Goal: Task Accomplishment & Management: Use online tool/utility

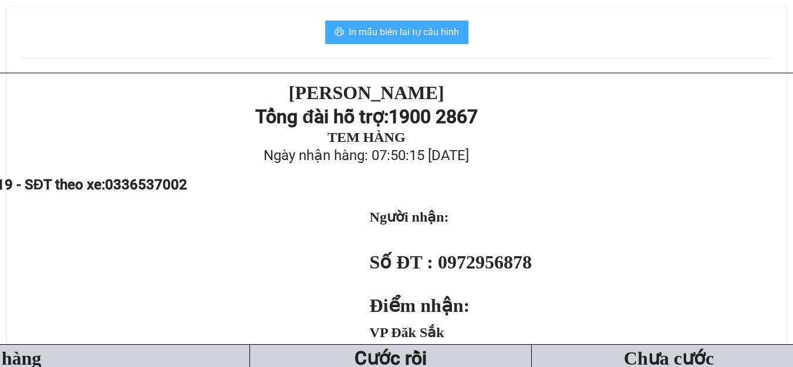
click at [412, 38] on span "In mẫu biên lai tự cấu hình" at bounding box center [403, 32] width 110 height 15
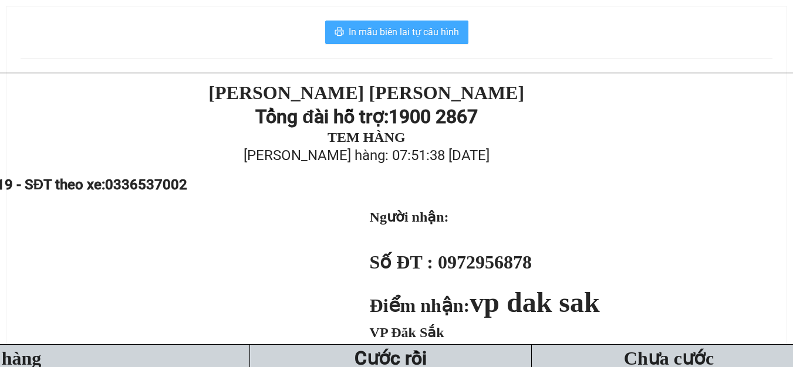
click at [406, 31] on span "In mẫu biên lai tự cấu hình" at bounding box center [403, 32] width 110 height 15
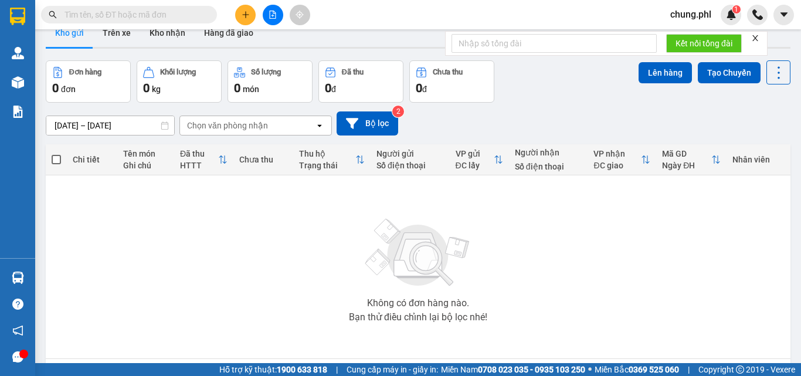
scroll to position [59, 0]
